Goal: Check status: Check status

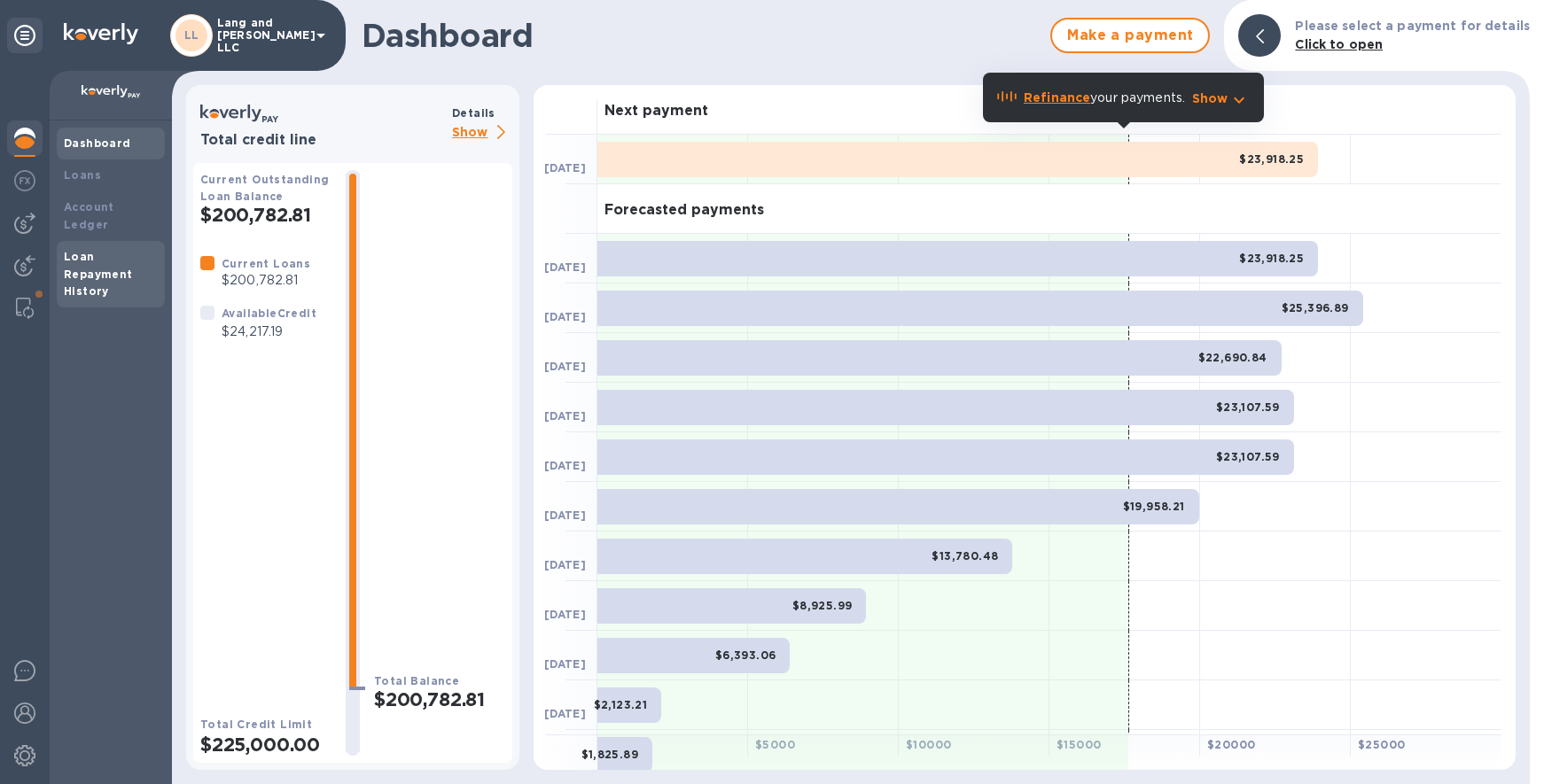
click at [83, 250] on b "Loan Repayment History" at bounding box center [98, 274] width 69 height 49
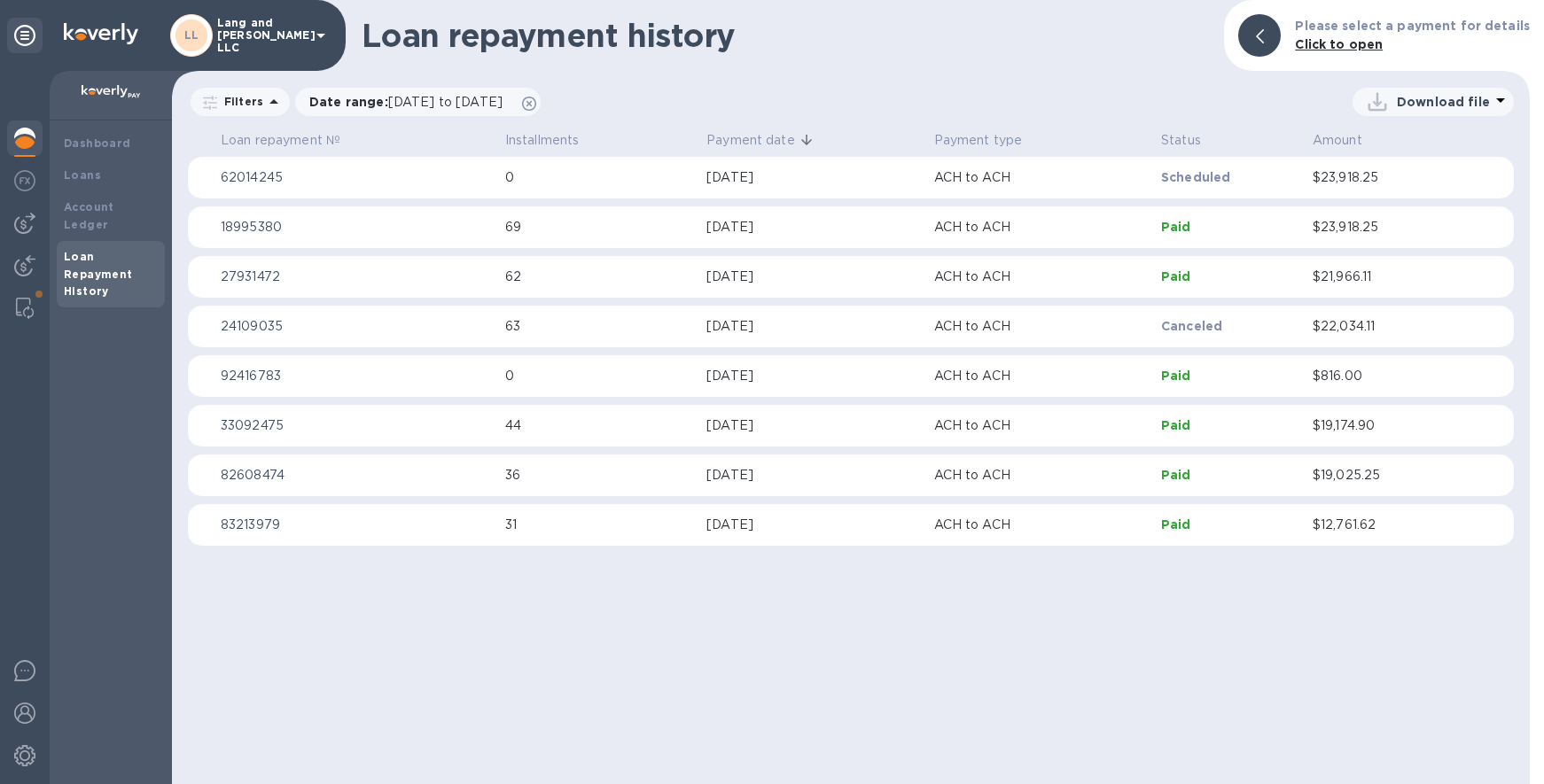
click at [29, 137] on img at bounding box center [24, 137] width 21 height 21
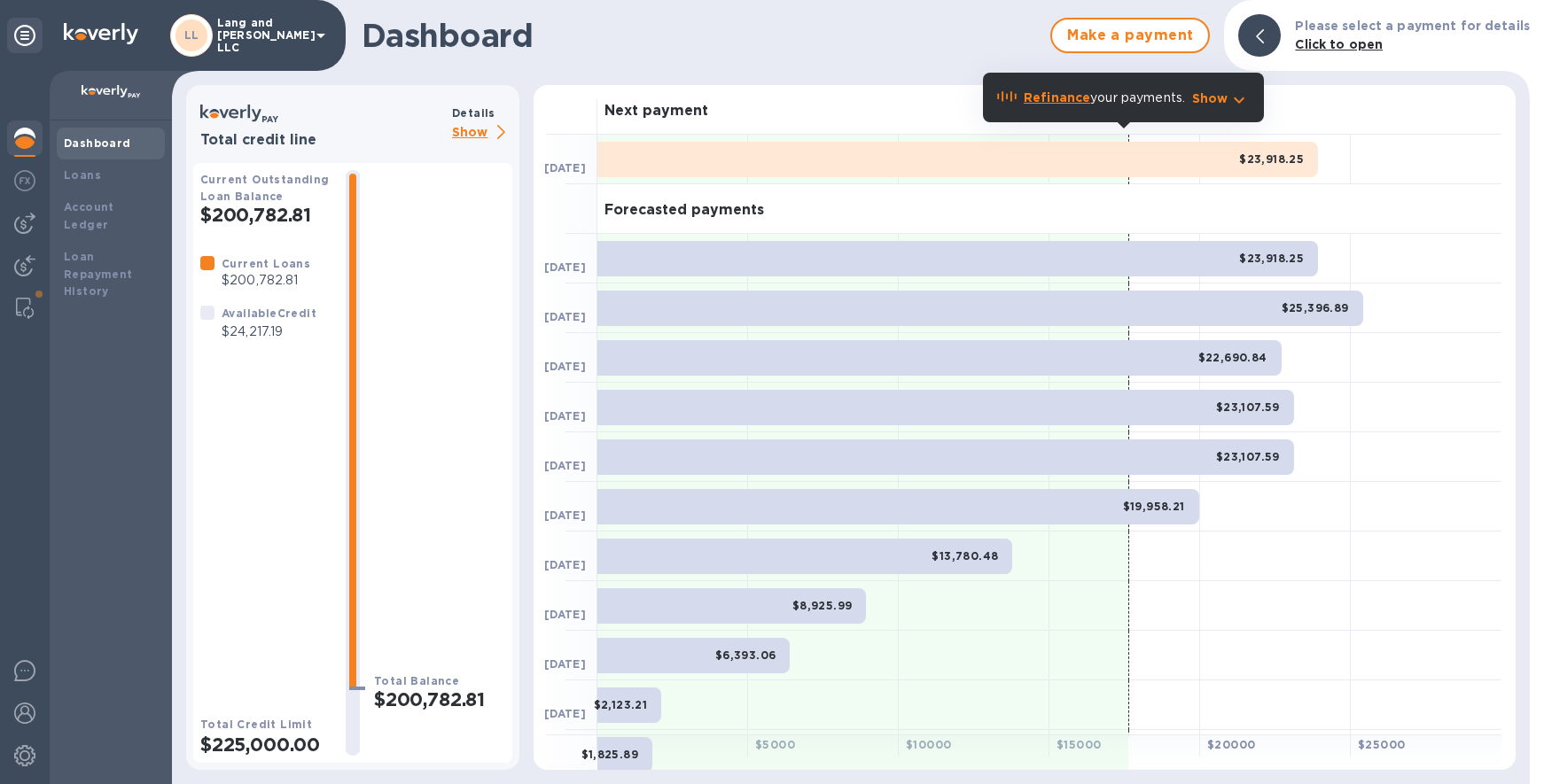
click at [467, 129] on p "Show" at bounding box center [482, 134] width 60 height 22
